Goal: Find specific page/section: Find specific page/section

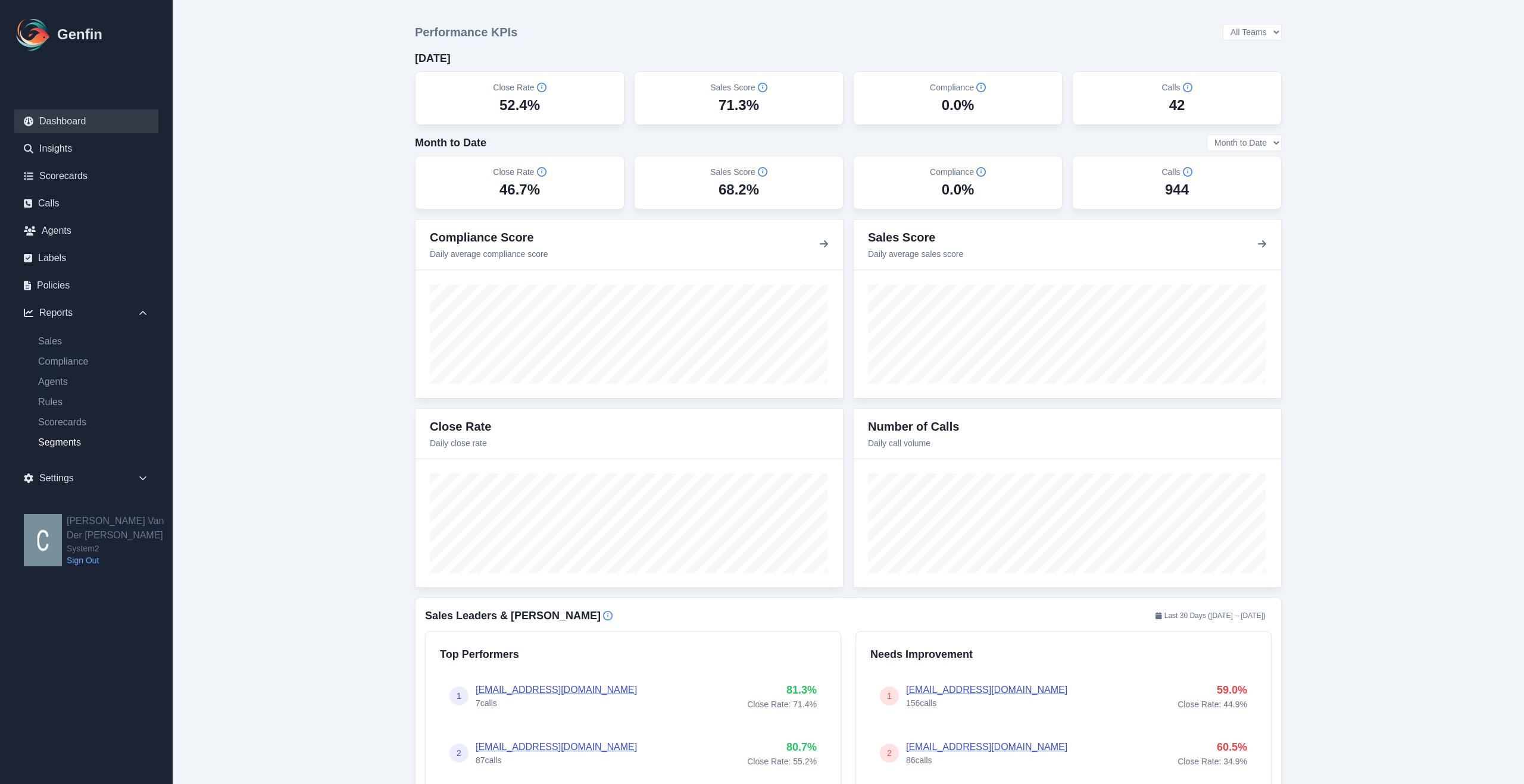
click at [63, 445] on link "Segments" at bounding box center [93, 442] width 130 height 14
select select "14"
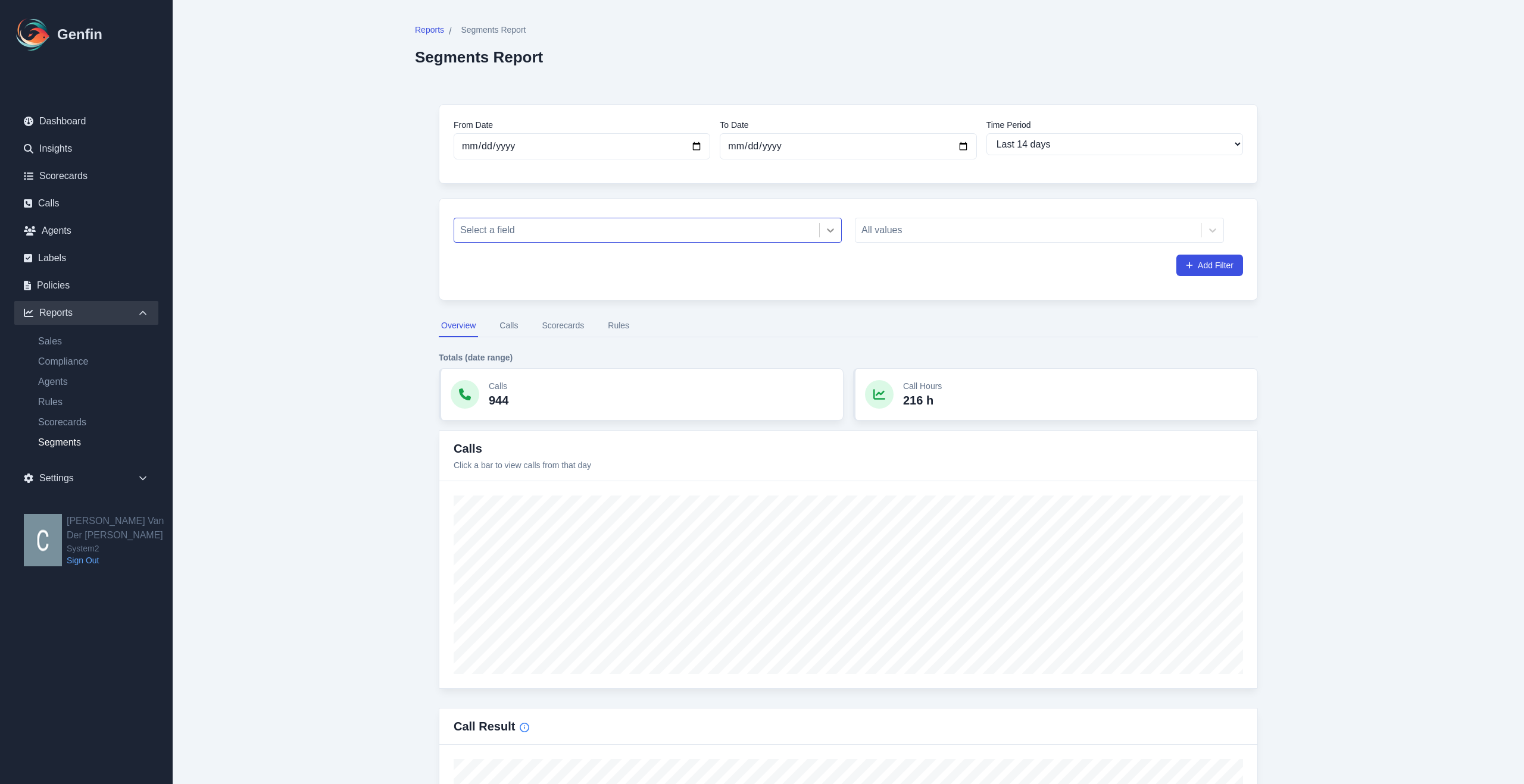
click at [836, 233] on icon at bounding box center [830, 230] width 12 height 12
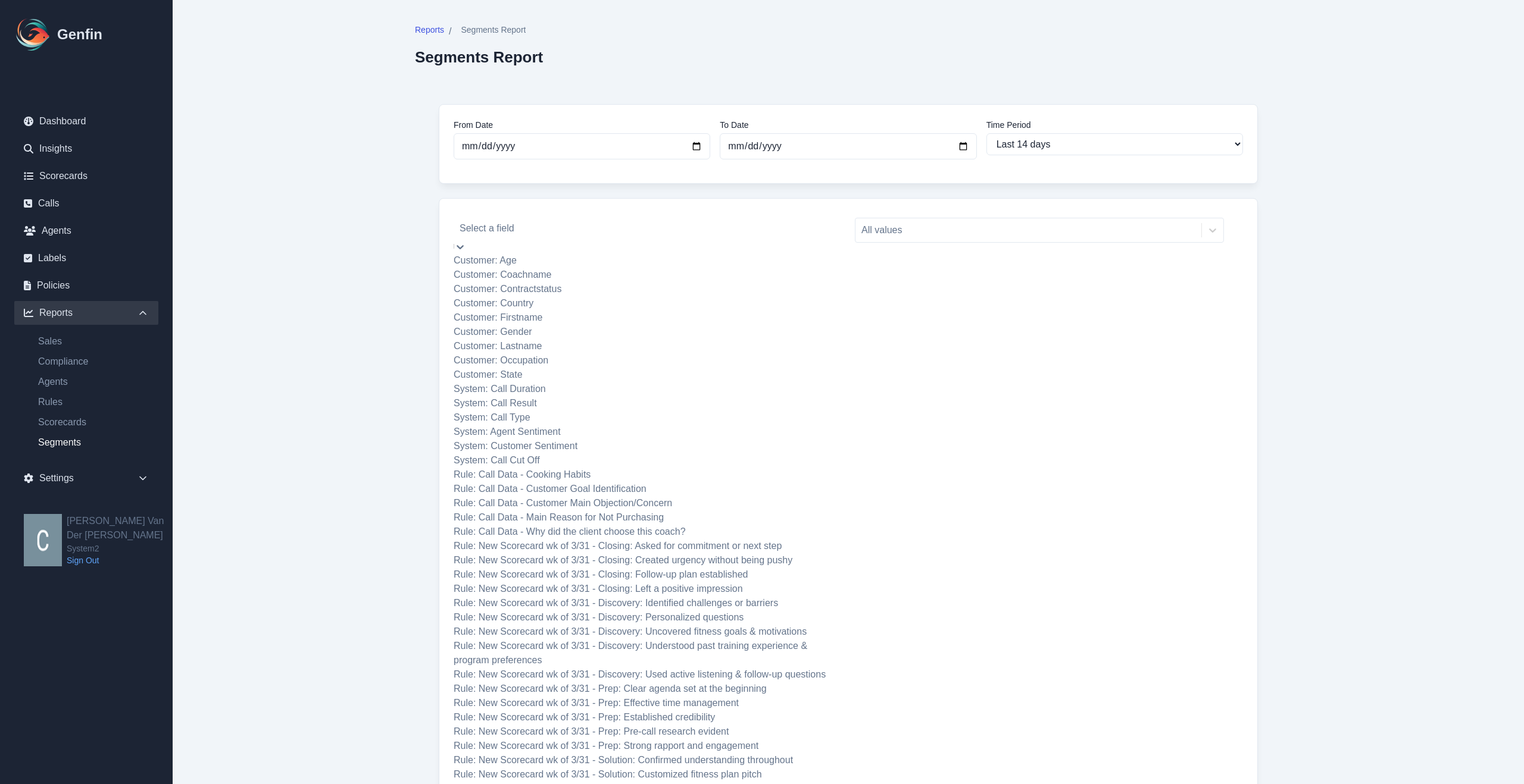
click at [555, 282] on div "Customer: Coachname" at bounding box center [647, 275] width 388 height 14
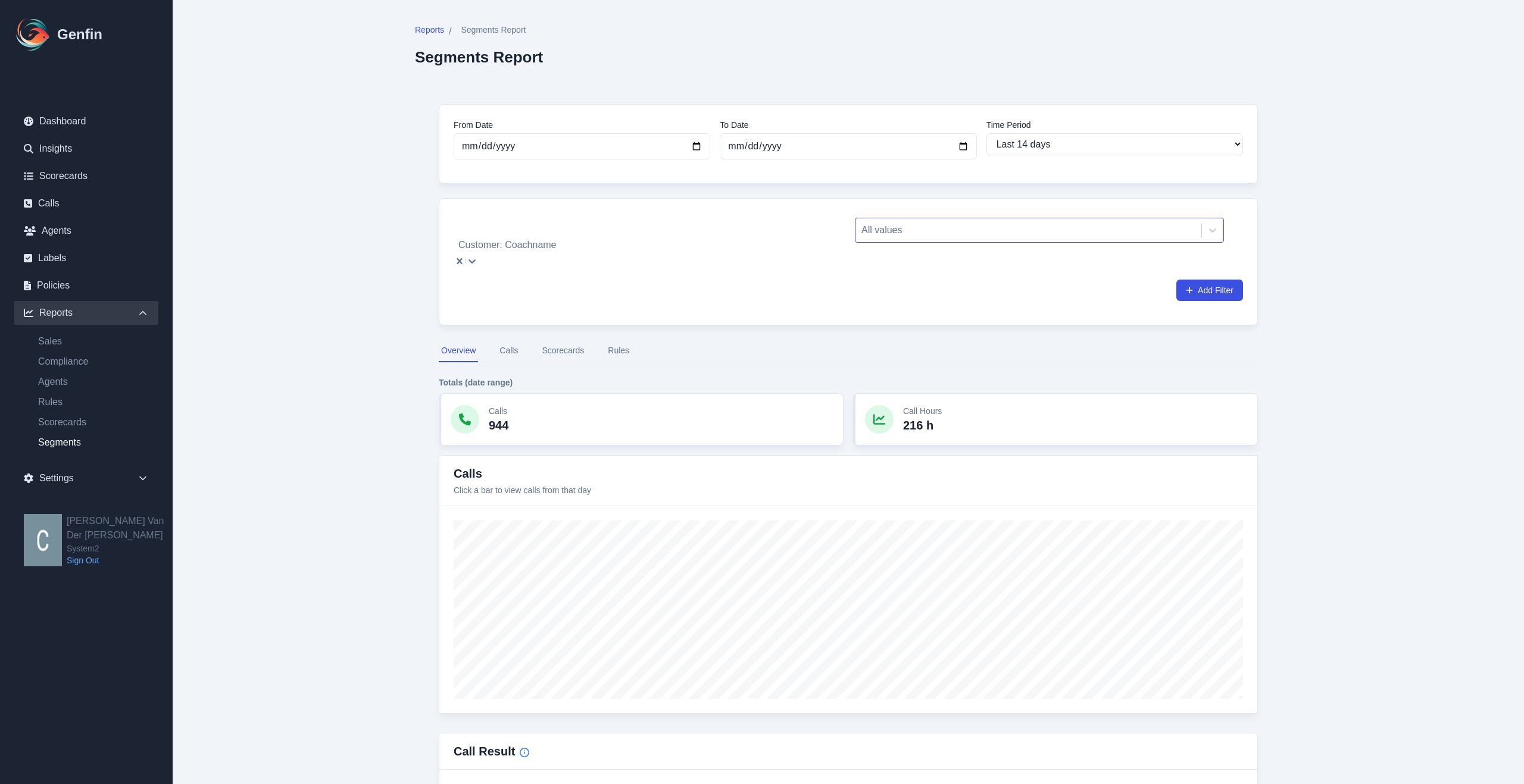
click at [962, 234] on div at bounding box center [1028, 230] width 334 height 17
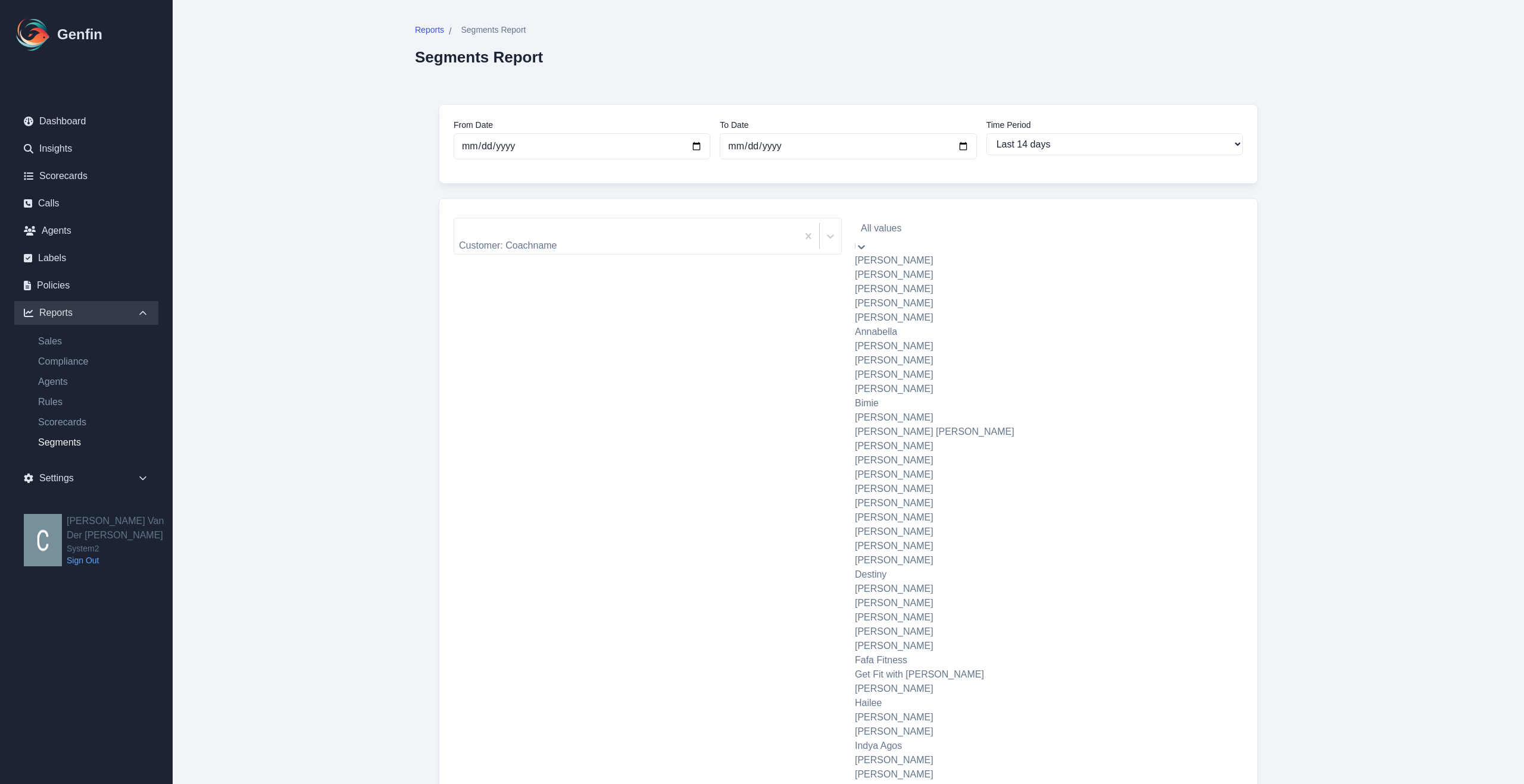
click at [930, 311] on div "[PERSON_NAME]" at bounding box center [1039, 303] width 369 height 14
